Goal: Task Accomplishment & Management: Manage account settings

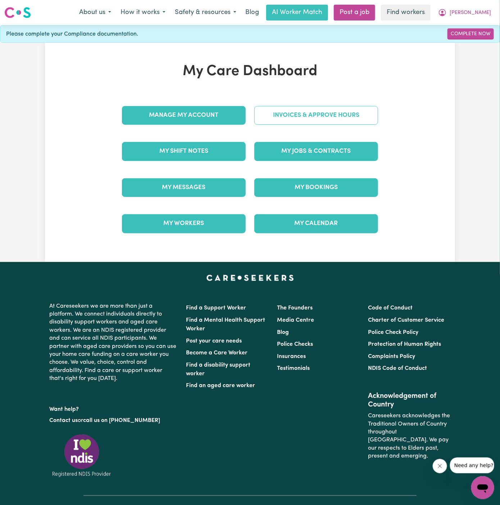
click at [288, 113] on link "Invoices & Approve Hours" at bounding box center [316, 115] width 124 height 19
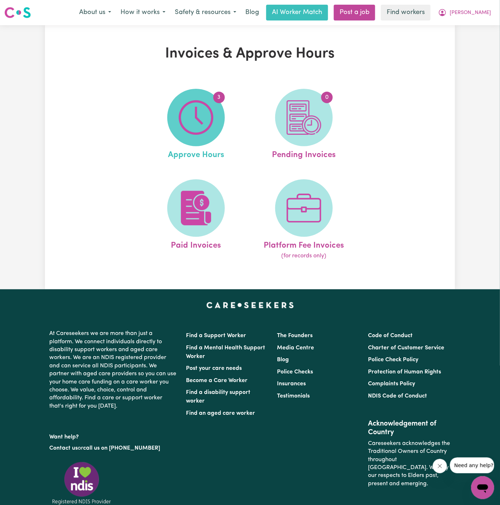
click at [196, 126] on img at bounding box center [196, 117] width 35 height 35
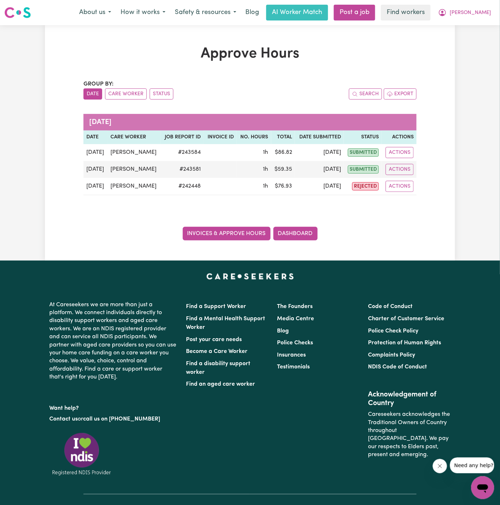
click at [246, 231] on link "Invoices & Approve Hours" at bounding box center [227, 234] width 88 height 14
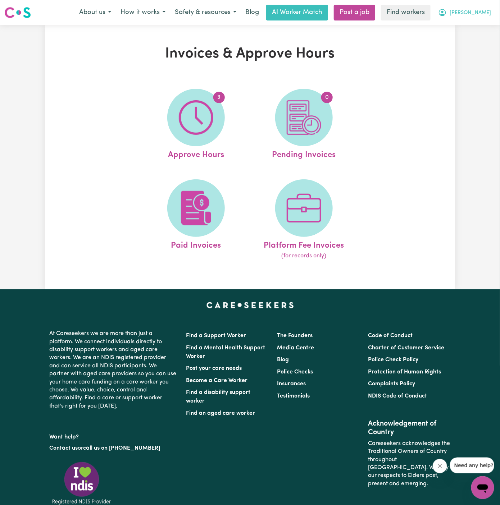
click at [492, 14] on button "[PERSON_NAME]" at bounding box center [464, 12] width 62 height 15
click at [467, 44] on link "Logout" at bounding box center [466, 42] width 57 height 14
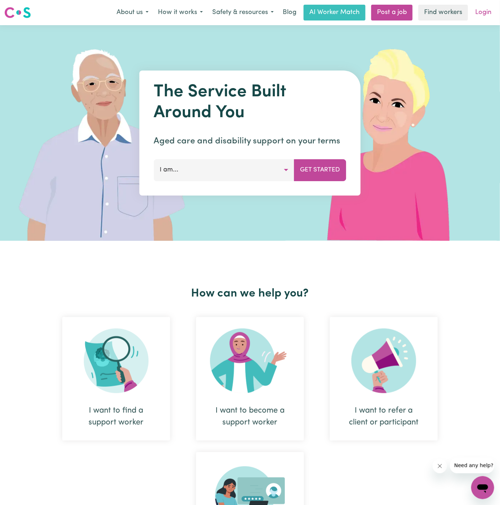
click at [477, 13] on link "Login" at bounding box center [483, 13] width 25 height 16
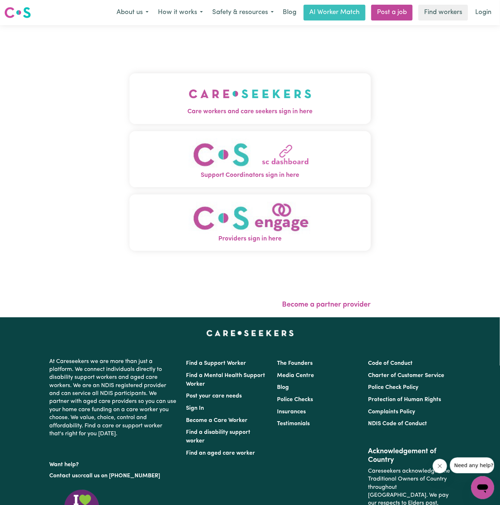
click at [207, 105] on img "Care workers and care seekers sign in here" at bounding box center [250, 94] width 123 height 27
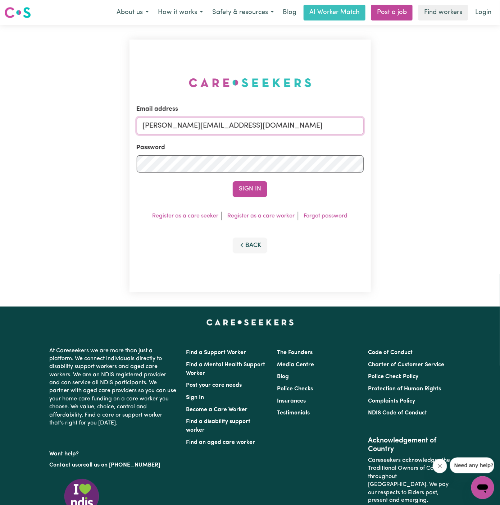
click at [262, 123] on input "[PERSON_NAME][EMAIL_ADDRESS][DOMAIN_NAME]" at bounding box center [250, 125] width 227 height 17
drag, startPoint x: 178, startPoint y: 123, endPoint x: 532, endPoint y: 122, distance: 353.6
click at [500, 122] on html "Menu About us How it works Safety & resources Blog AI Worker Match Post a job F…" at bounding box center [250, 308] width 500 height 616
type input "[EMAIL_ADDRESS][DOMAIN_NAME]"
click at [249, 184] on button "Sign In" at bounding box center [250, 189] width 35 height 16
